Goal: Check status: Check status

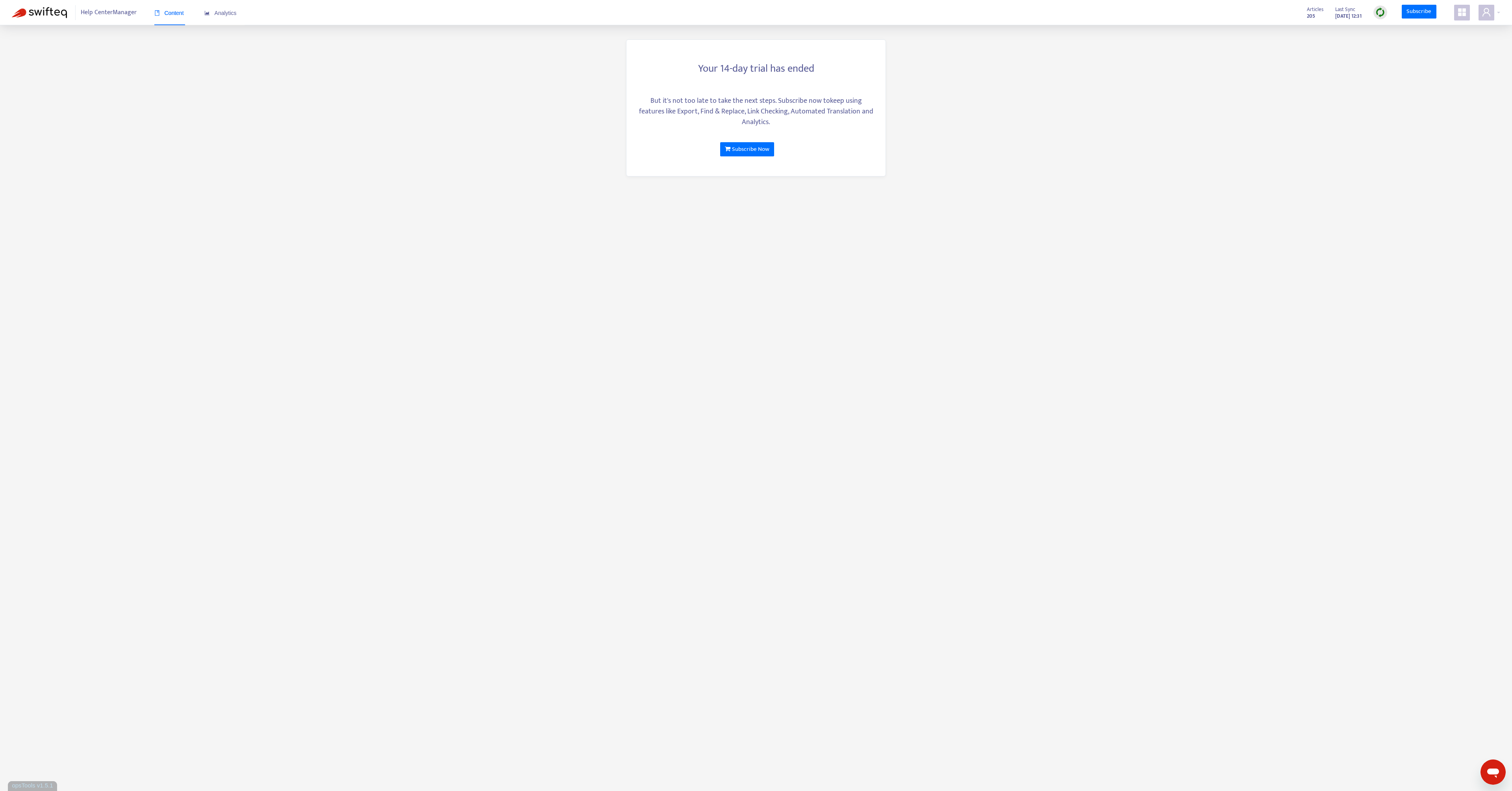
click at [170, 17] on div "Content" at bounding box center [169, 13] width 30 height 24
